Goal: Transaction & Acquisition: Subscribe to service/newsletter

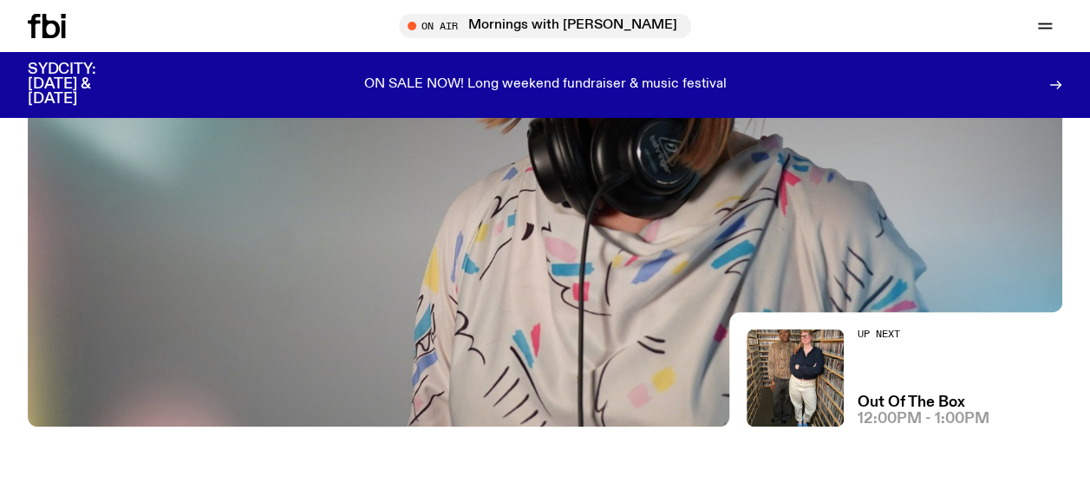
scroll to position [302, 0]
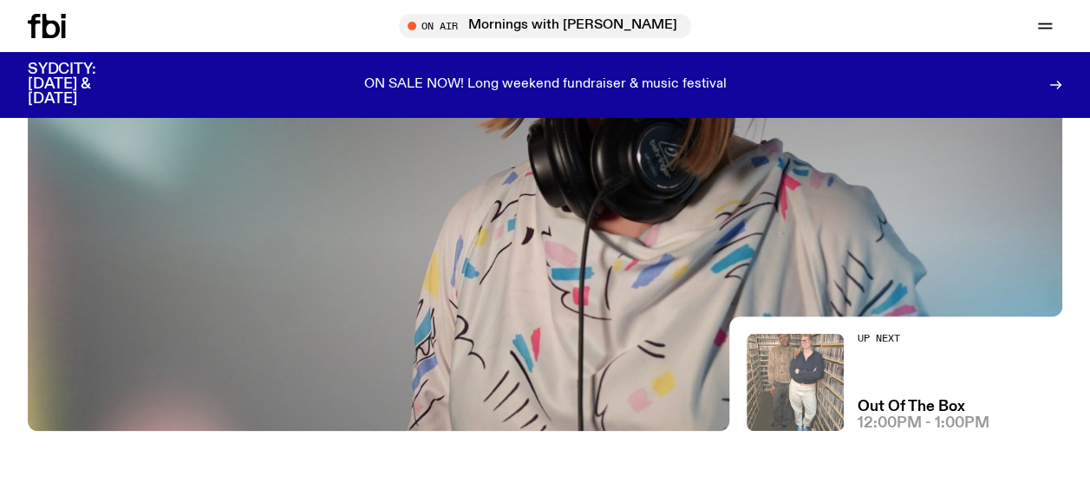
click at [801, 363] on img at bounding box center [795, 382] width 97 height 97
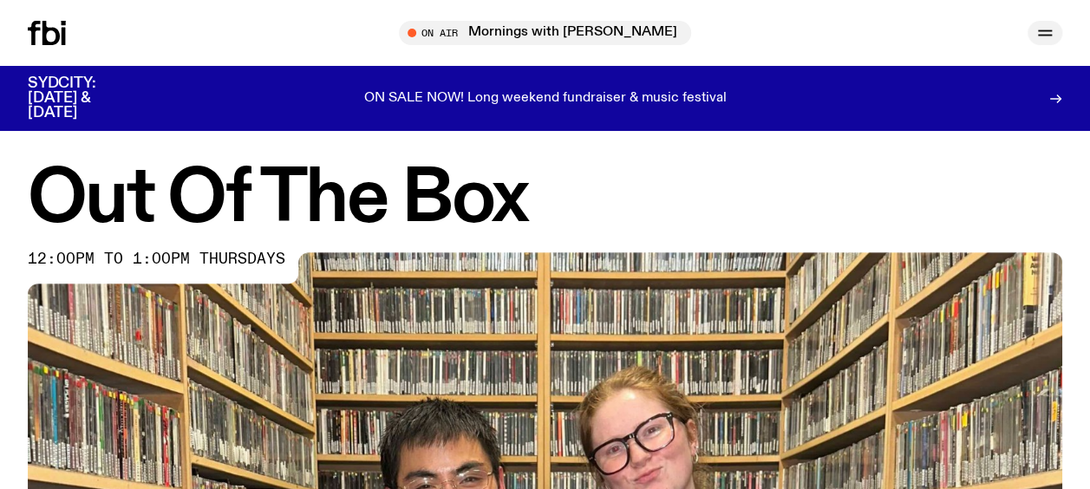
click at [1049, 32] on icon "button" at bounding box center [1045, 33] width 21 height 21
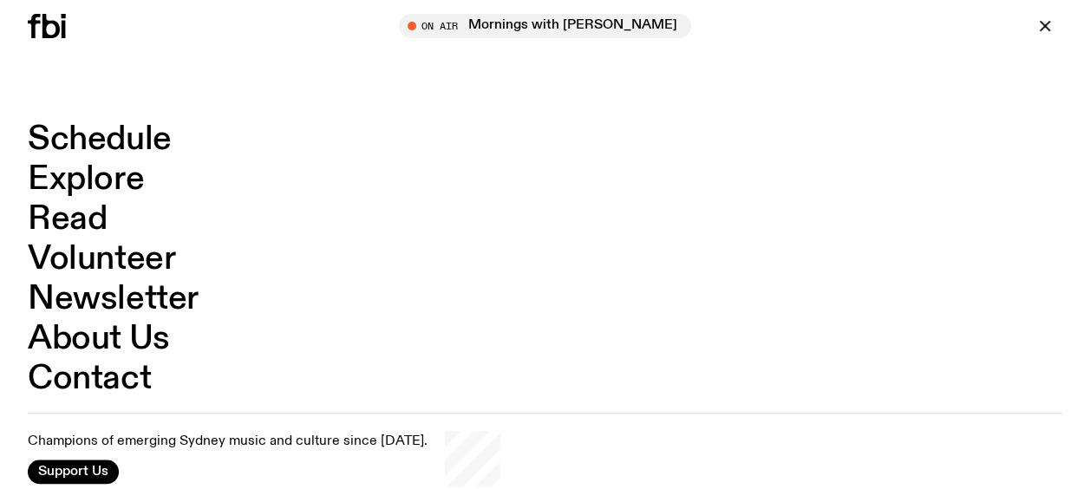
scroll to position [3783, 0]
click at [103, 467] on span "Support Us" at bounding box center [73, 472] width 70 height 16
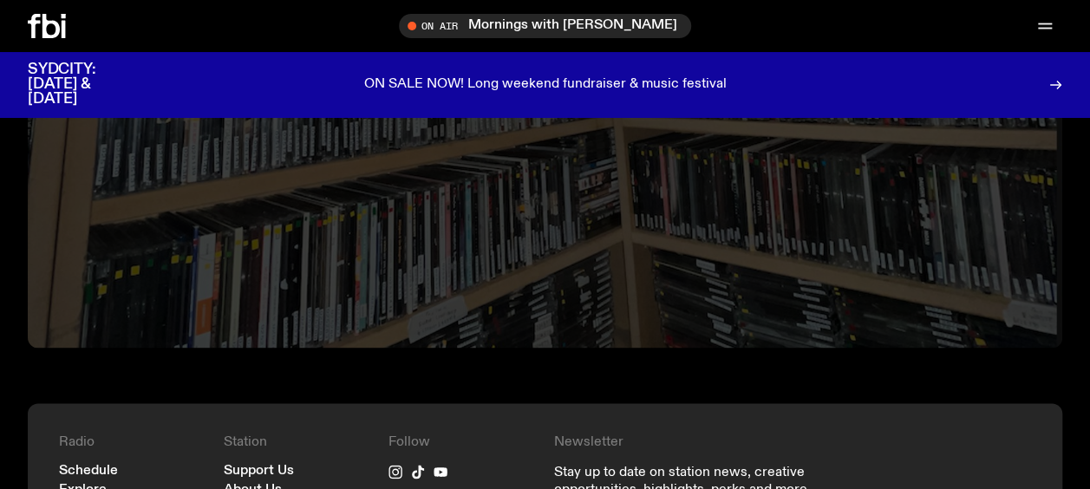
scroll to position [4381, 0]
